Goal: Use online tool/utility: Utilize a website feature to perform a specific function

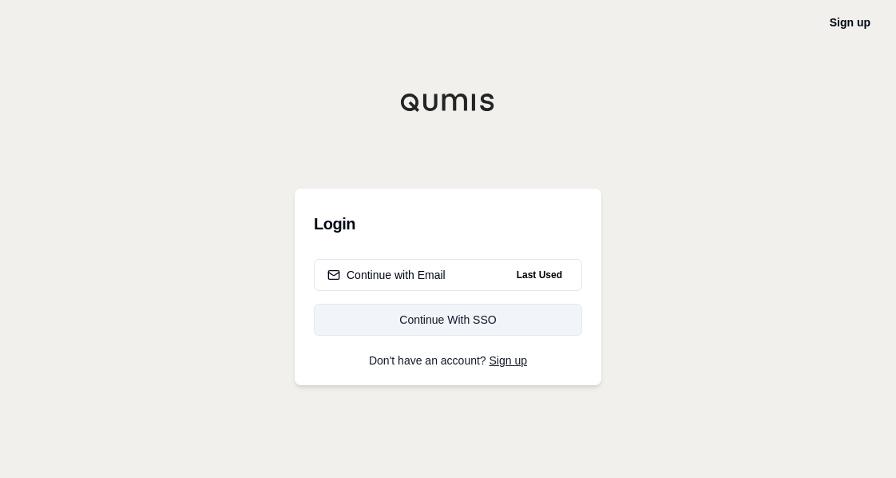
click at [468, 315] on div "Continue With SSO" at bounding box center [447, 319] width 241 height 16
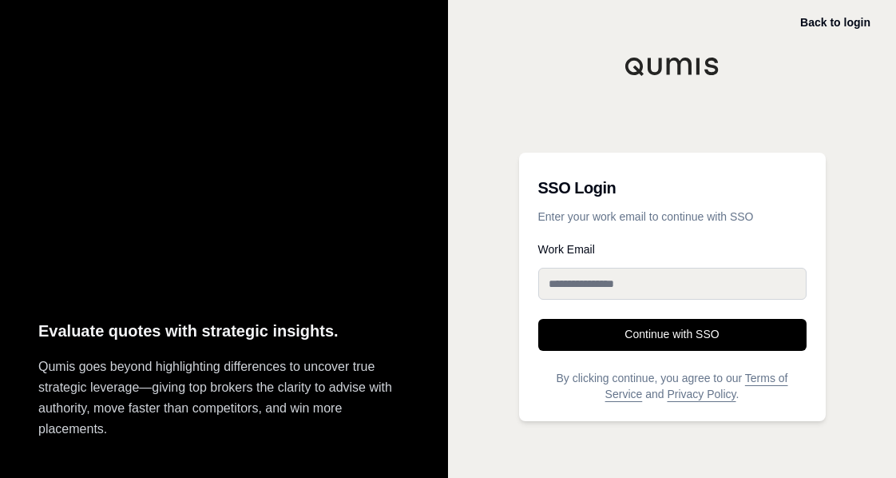
click at [691, 285] on input "Work Email" at bounding box center [672, 284] width 268 height 32
type input "**********"
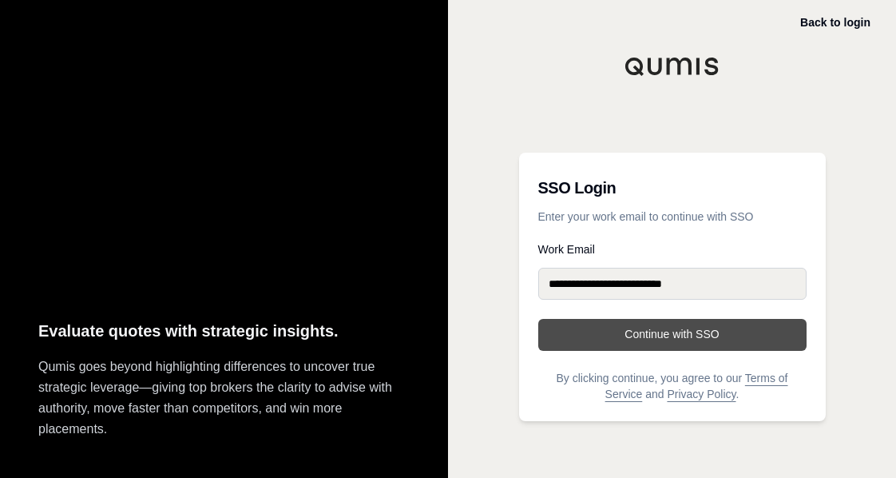
click at [726, 337] on button "Continue with SSO" at bounding box center [672, 335] width 268 height 32
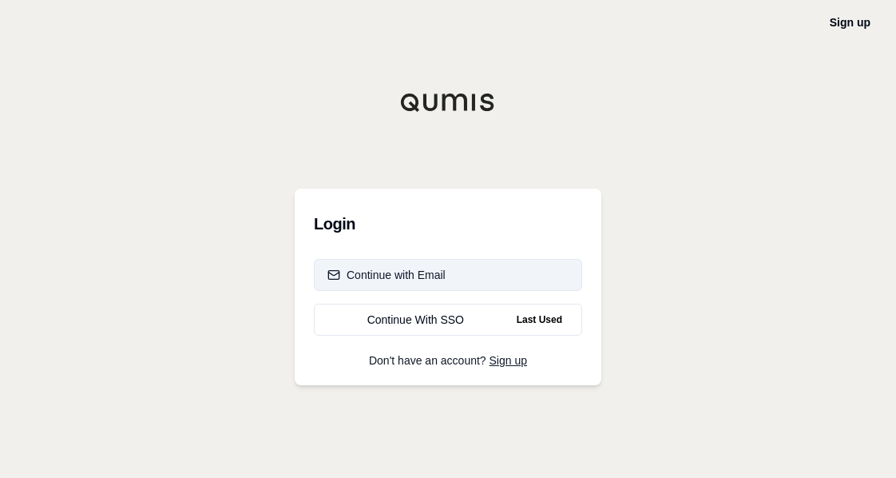
click at [426, 271] on div "Continue with Email" at bounding box center [386, 275] width 118 height 16
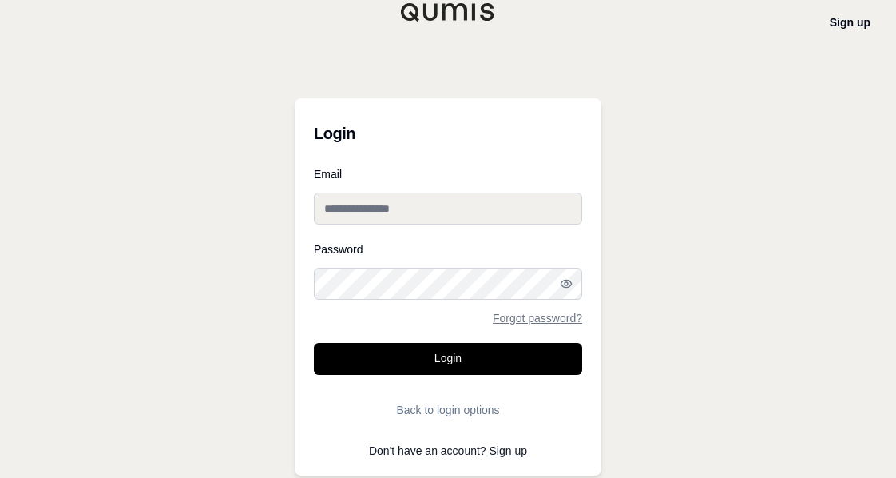
click at [433, 212] on input "Email" at bounding box center [448, 208] width 268 height 32
type input "**********"
click at [314, 343] on button "Login" at bounding box center [448, 359] width 268 height 32
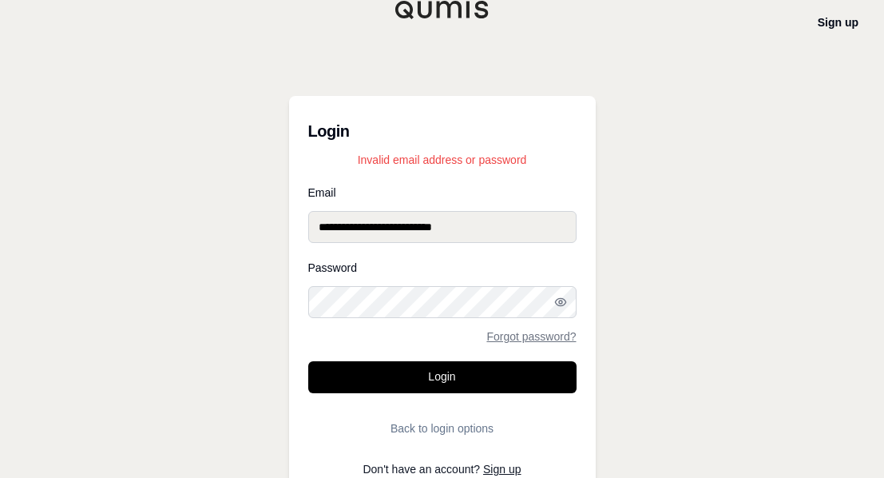
click at [249, 293] on div "**********" at bounding box center [442, 246] width 884 height 493
click at [308, 361] on button "Login" at bounding box center [442, 377] width 268 height 32
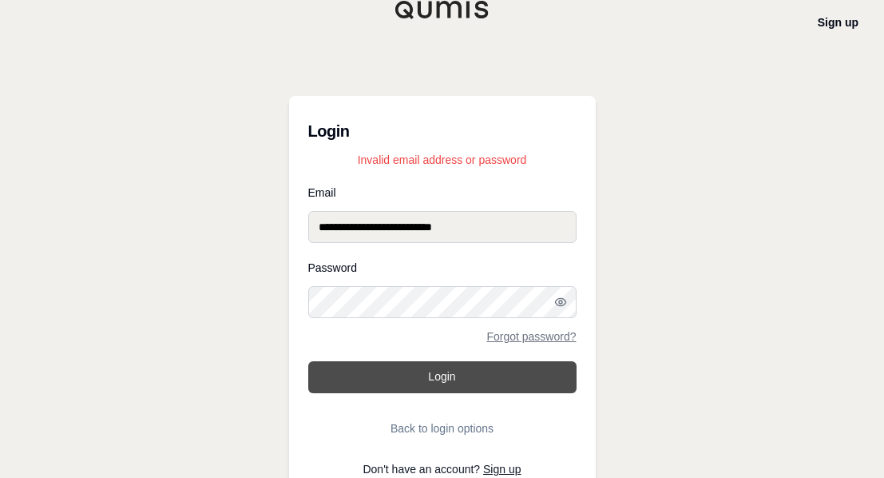
click at [435, 379] on button "Login" at bounding box center [442, 377] width 268 height 32
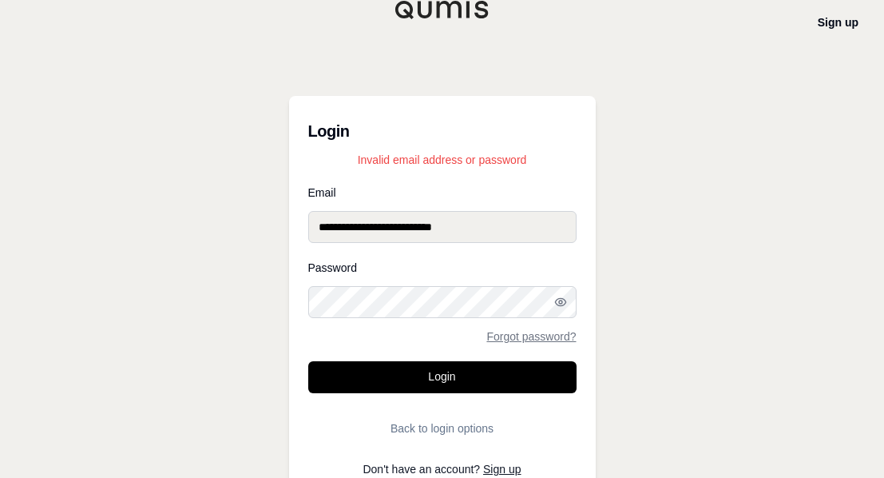
click at [197, 283] on div "**********" at bounding box center [442, 246] width 884 height 493
click at [308, 361] on button "Login" at bounding box center [442, 377] width 268 height 32
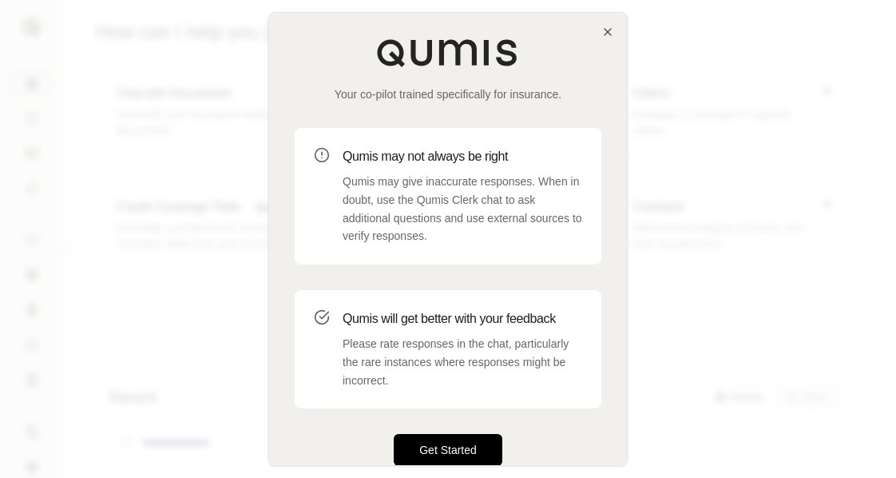
click at [485, 443] on button "Get Started" at bounding box center [448, 450] width 109 height 32
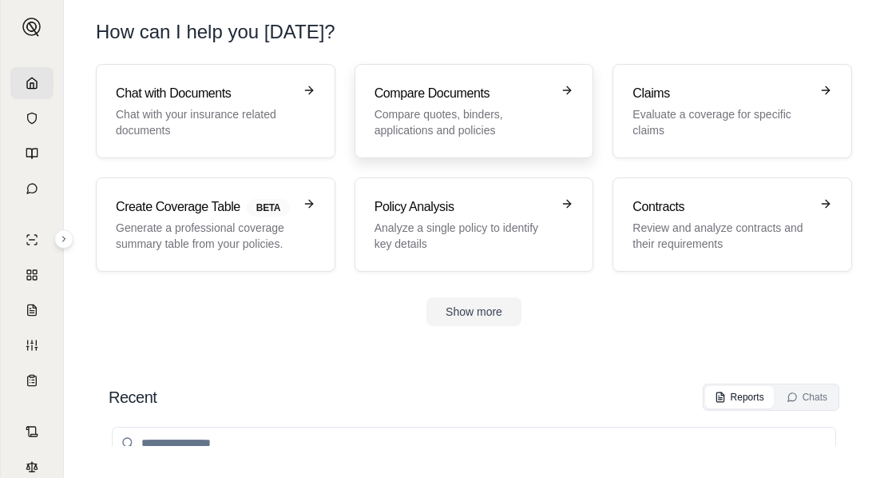
click at [486, 109] on p "Compare quotes, binders, applications and policies" at bounding box center [463, 122] width 177 height 32
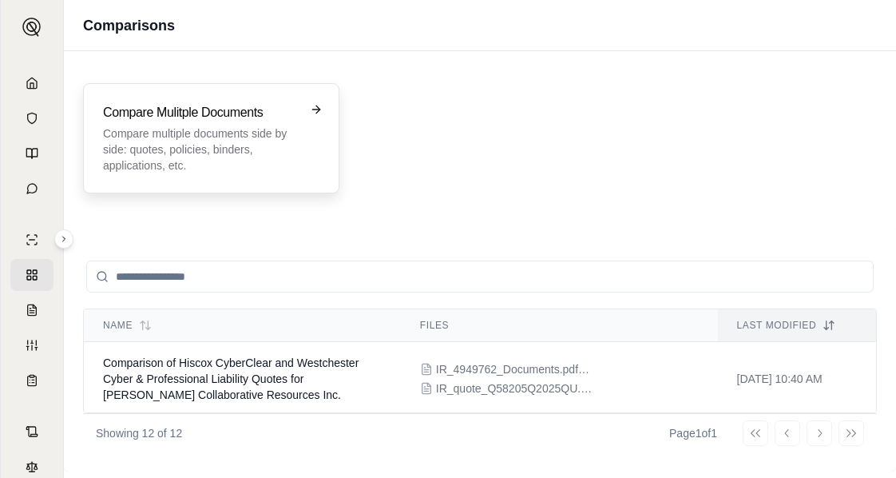
click at [282, 137] on p "Compare multiple documents side by side: quotes, policies, binders, application…" at bounding box center [200, 149] width 194 height 48
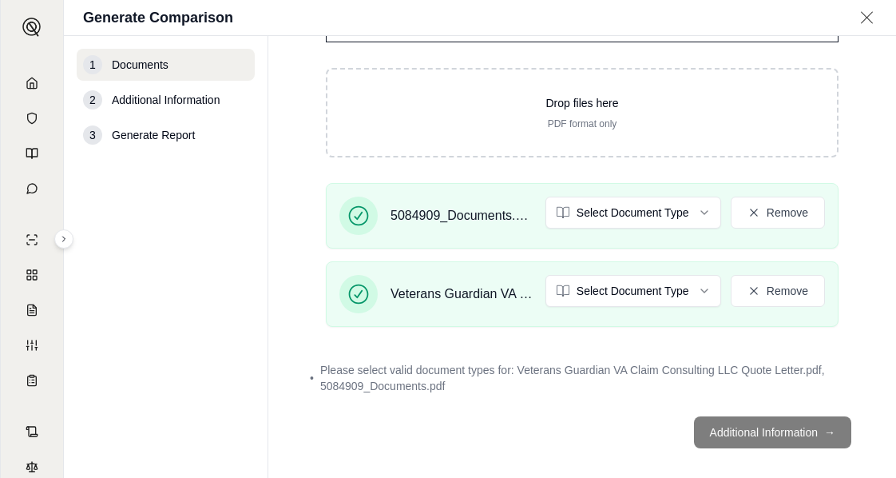
scroll to position [169, 0]
click at [656, 217] on html "R Generate Comparison 1 Documents 2 Additional Information 3 Generate Report Do…" at bounding box center [448, 239] width 896 height 478
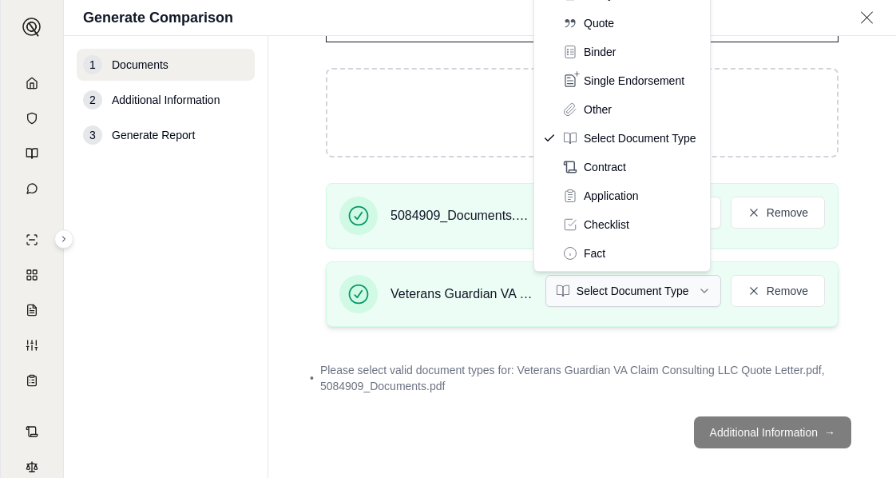
click at [627, 283] on html "R Generate Comparison 1 Documents 2 Additional Information 3 Generate Report Do…" at bounding box center [448, 239] width 896 height 478
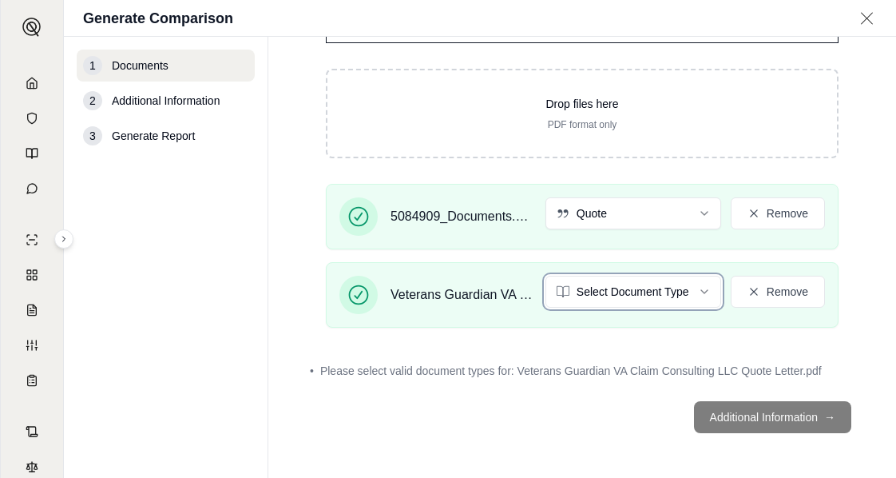
scroll to position [125, 0]
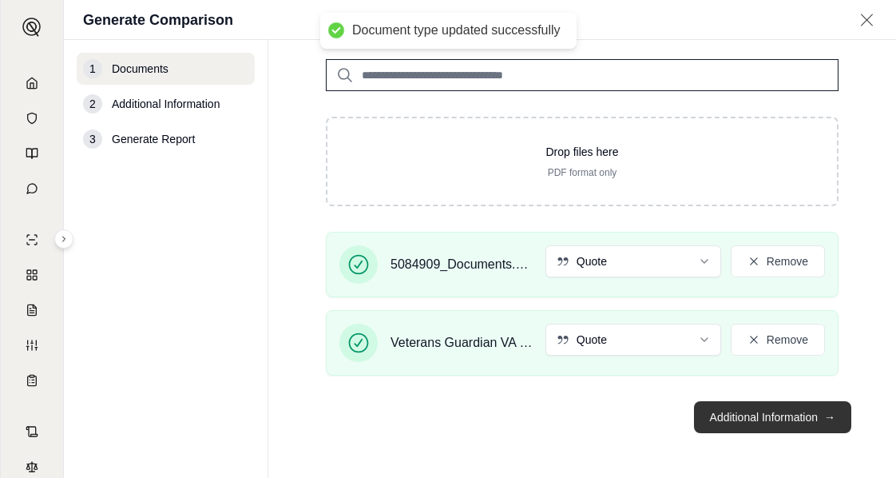
click at [741, 418] on button "Additional Information →" at bounding box center [772, 417] width 157 height 32
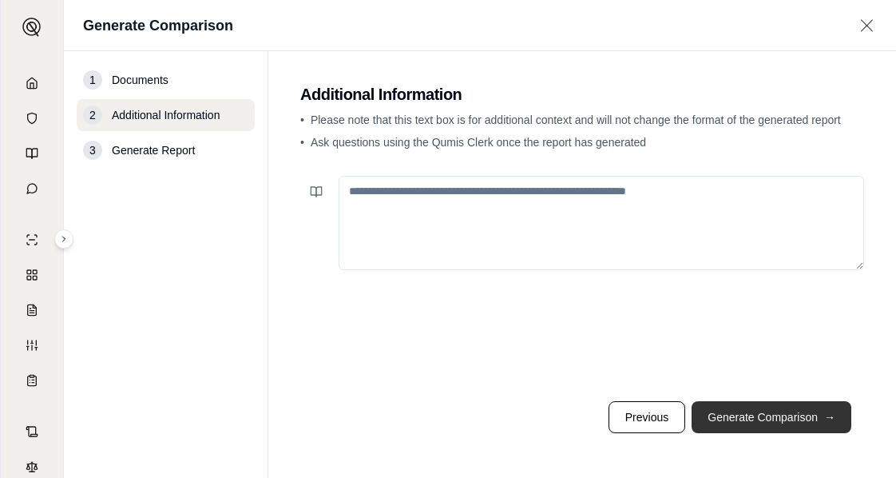
click at [792, 414] on button "Generate Comparison →" at bounding box center [772, 417] width 160 height 32
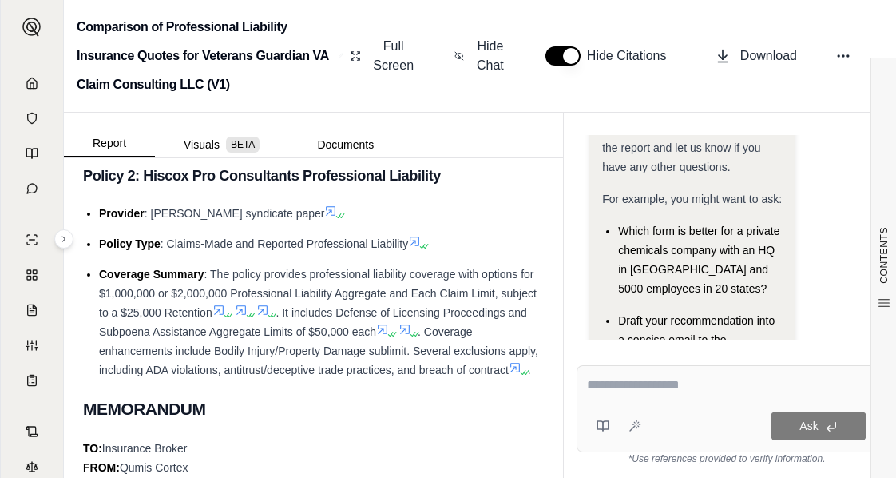
scroll to position [878, 0]
